Goal: Check status: Check status

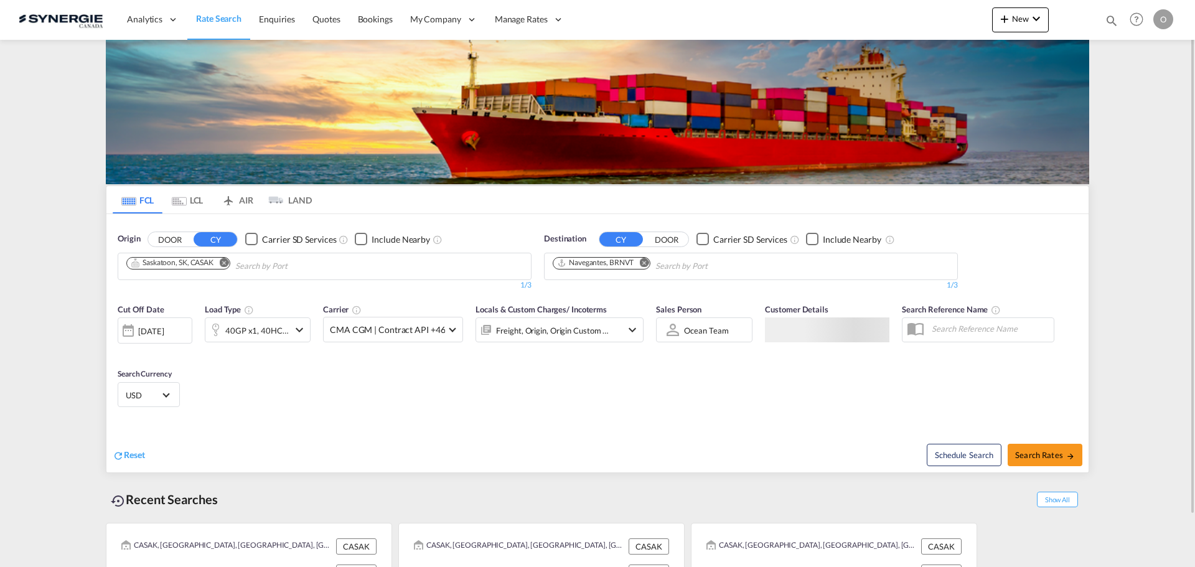
click at [1117, 24] on md-icon "icon-magnify" at bounding box center [1112, 21] width 14 height 14
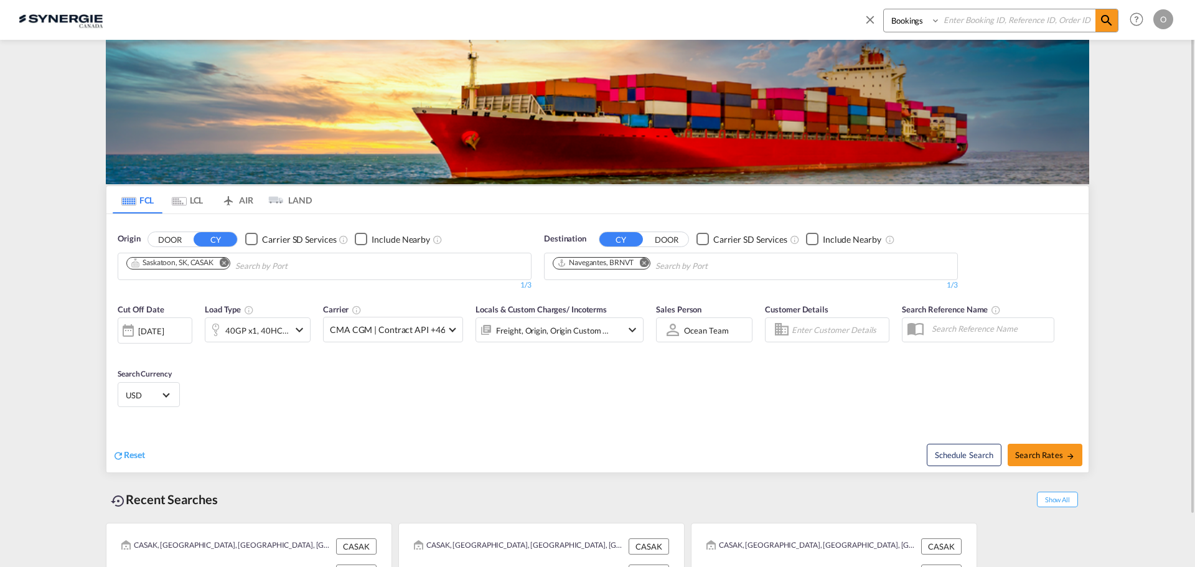
click at [905, 19] on select "Bookings Quotes Enquiries" at bounding box center [913, 20] width 59 height 22
select select "Quotes"
click at [884, 9] on select "Bookings Quotes Enquiries" at bounding box center [913, 20] width 59 height 22
click at [969, 22] on input at bounding box center [1018, 20] width 155 height 22
paste input "SYC000015392"
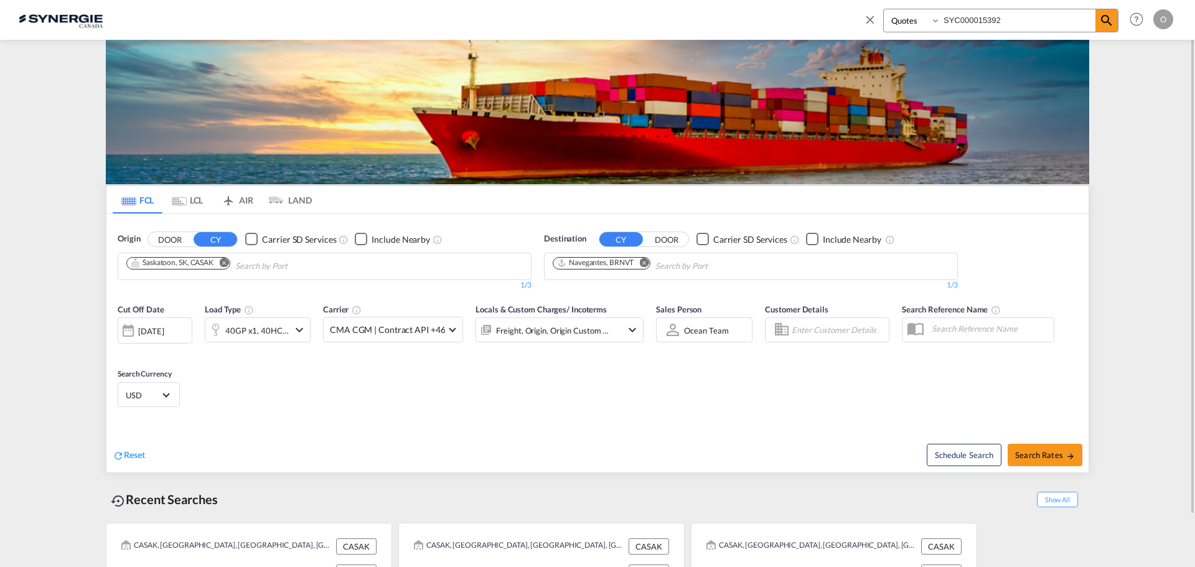
type input "SYC000015392"
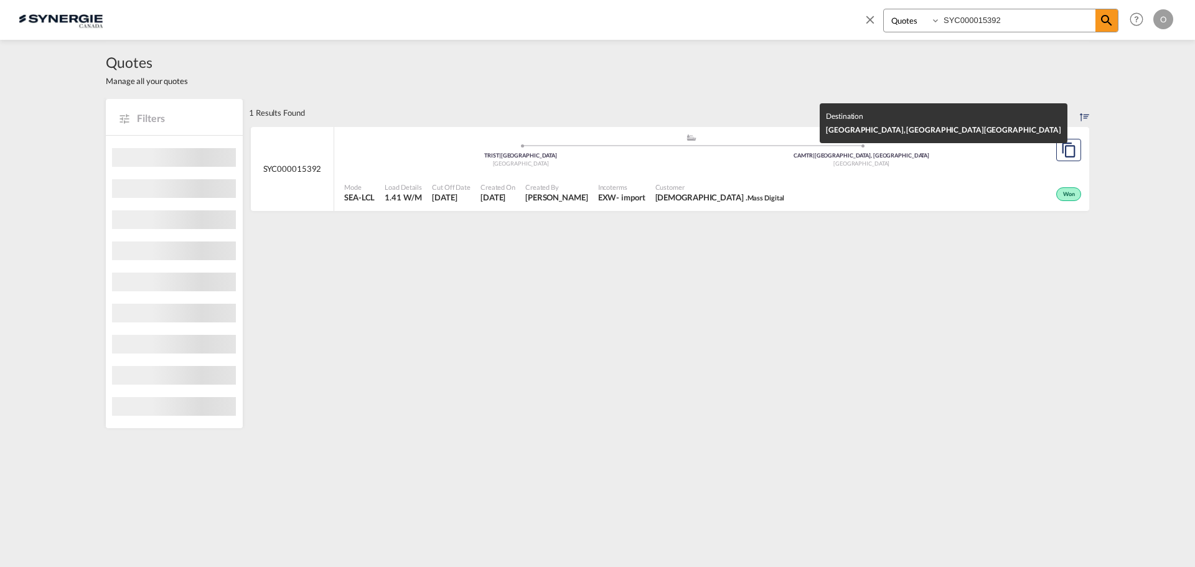
click at [725, 172] on div ".a{fill:#aaa8ad;} .a{fill:#aaa8ad;} TRIST | Istanbul Turkey CAMTR | Montreal, Q…" at bounding box center [691, 153] width 694 height 40
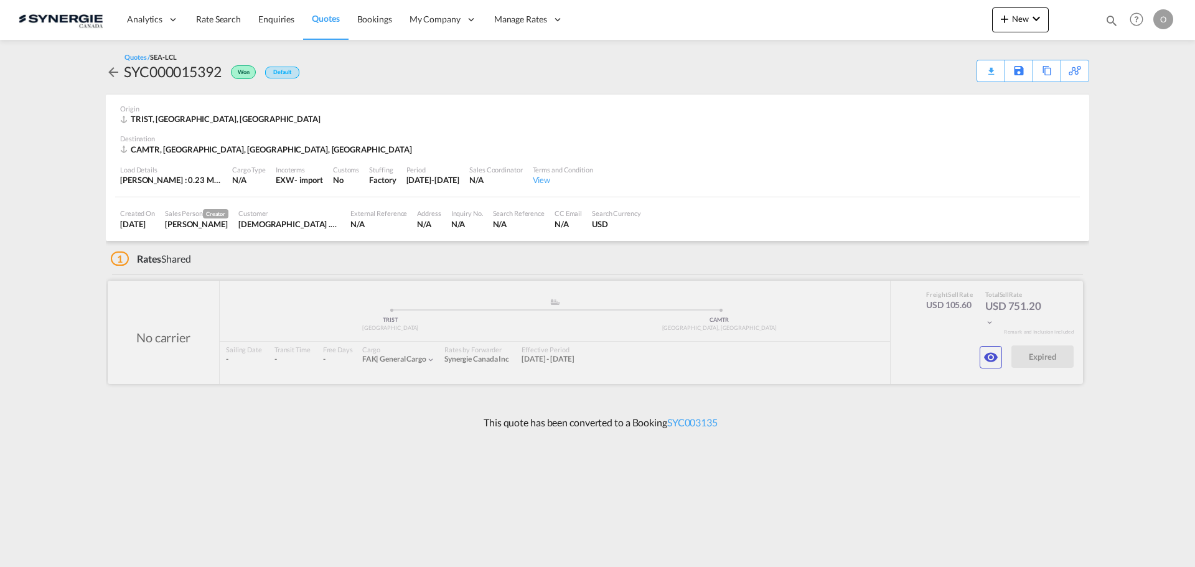
click at [972, 359] on div at bounding box center [596, 332] width 976 height 103
click at [984, 360] on md-icon "icon-eye" at bounding box center [991, 357] width 15 height 15
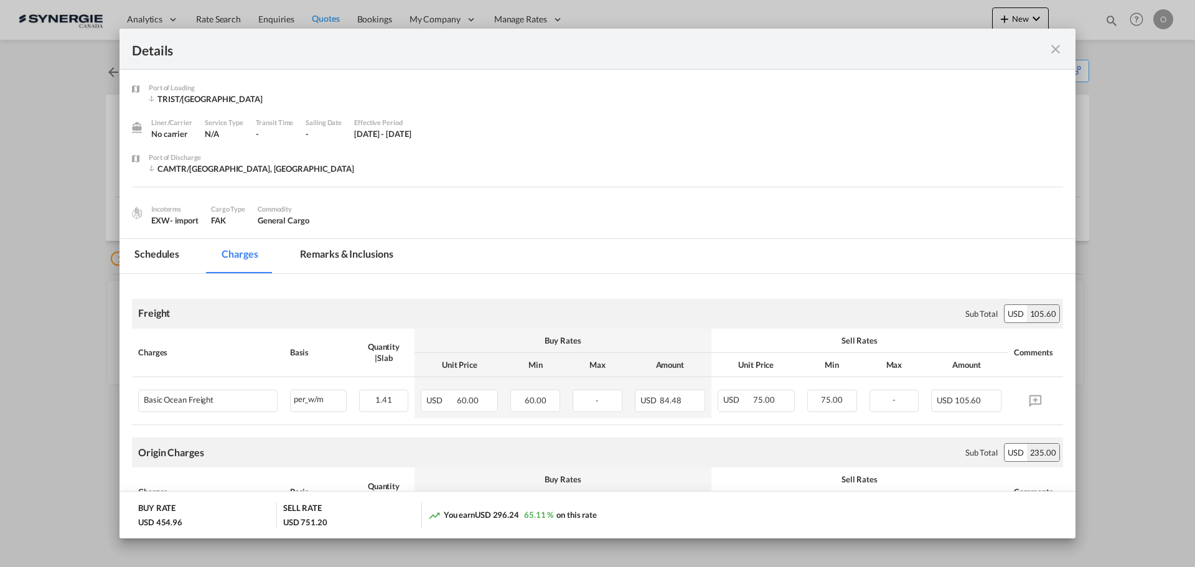
click at [338, 248] on md-tab-item "Remarks & Inclusions" at bounding box center [346, 256] width 123 height 34
